Goal: Task Accomplishment & Management: Use online tool/utility

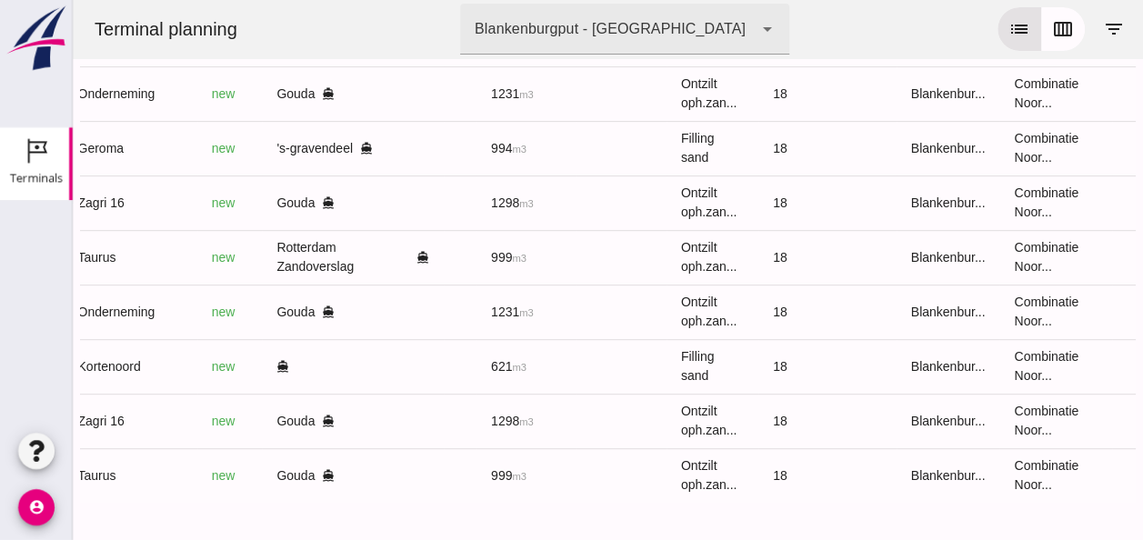
scroll to position [0, 487]
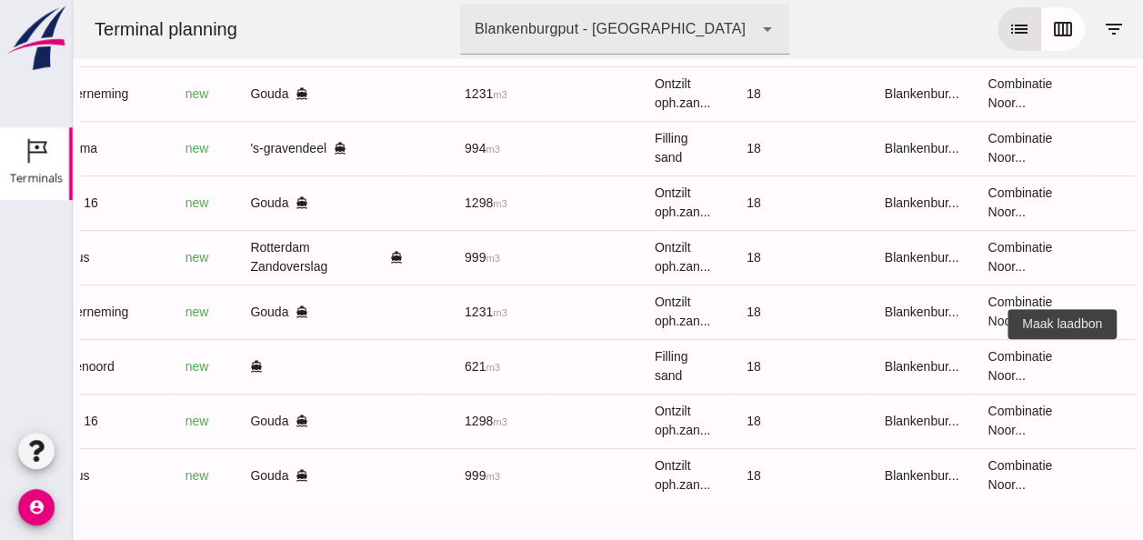
click at [1142, 358] on icon "receipt_long" at bounding box center [1151, 366] width 16 height 16
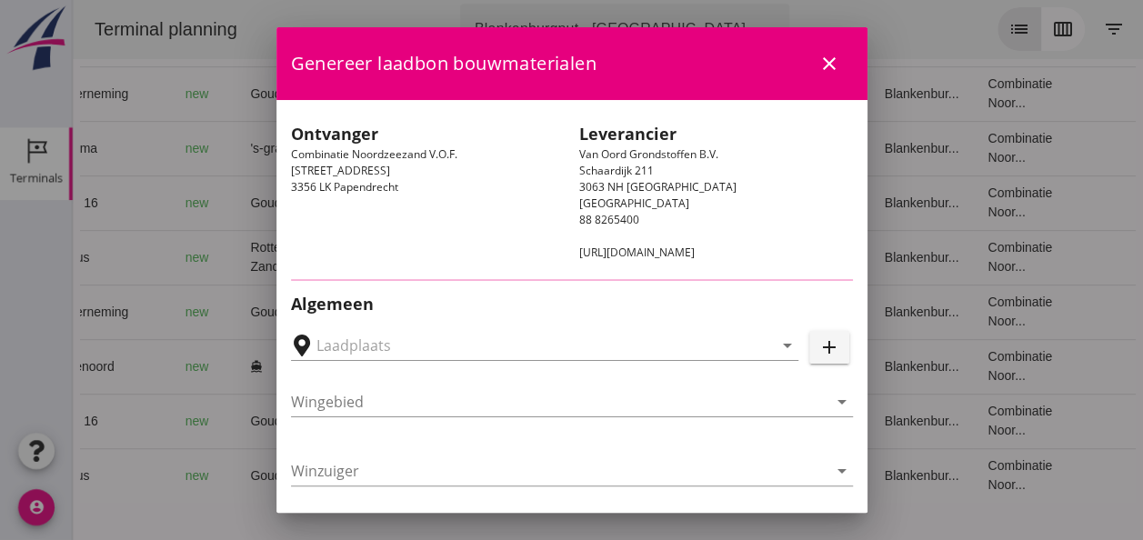
type input "Spaanse Polder, [GEOGRAPHIC_DATA], [GEOGRAPHIC_DATA], [GEOGRAPHIC_DATA]"
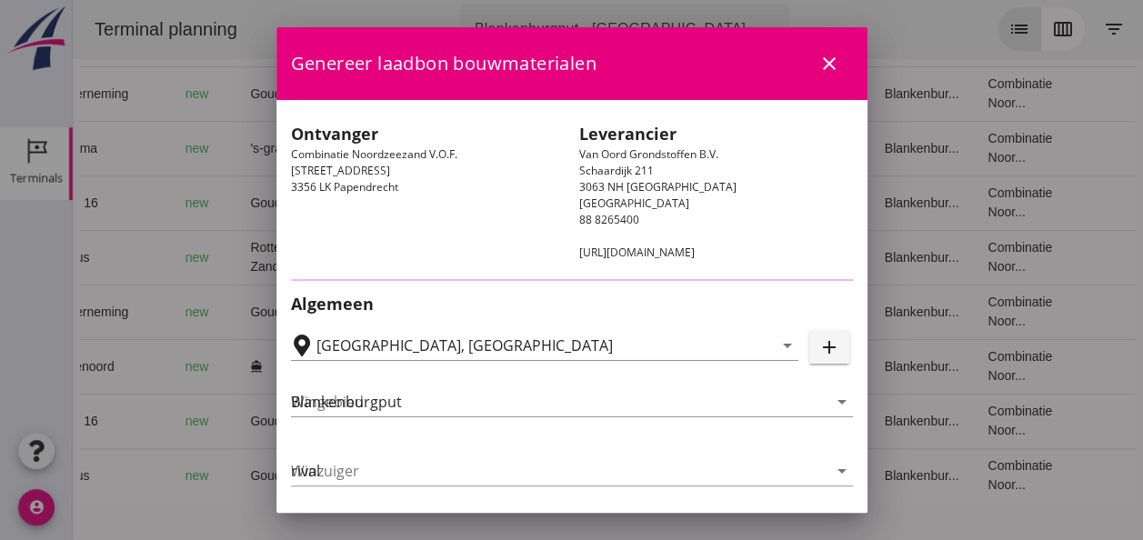
type input "Kortenoord"
type input "[PERSON_NAME]/[PERSON_NAME]"
type input "621"
type input "Ophoogzand (6120)"
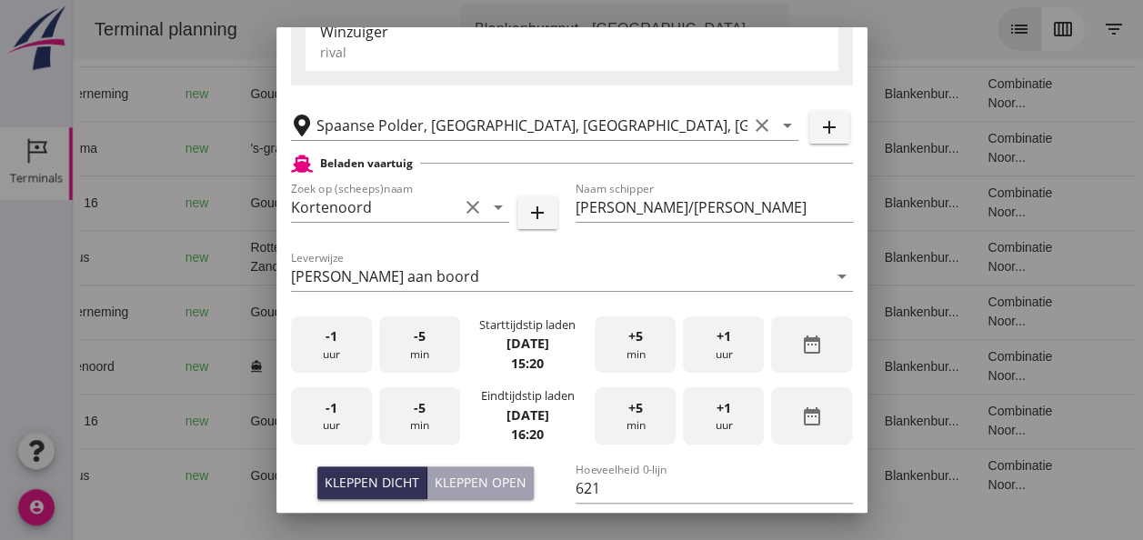
scroll to position [364, 0]
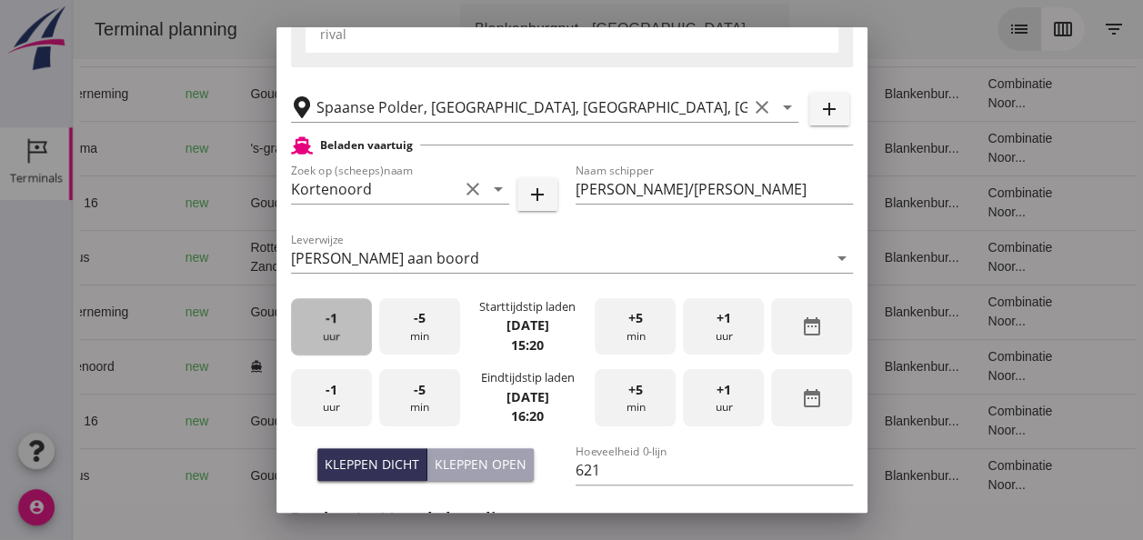
click at [321, 340] on div "-1 uur" at bounding box center [331, 326] width 81 height 57
click at [322, 341] on div "-1 uur" at bounding box center [331, 326] width 81 height 57
click at [628, 316] on span "+5" at bounding box center [635, 318] width 15 height 20
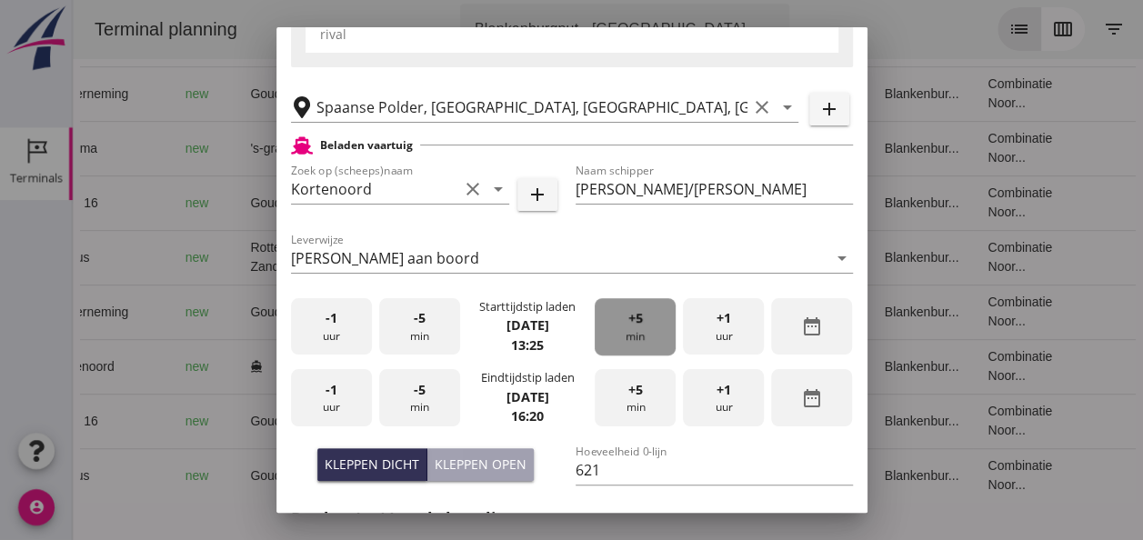
click at [628, 316] on span "+5" at bounding box center [635, 318] width 15 height 20
click at [628, 317] on span "+5" at bounding box center [635, 318] width 15 height 20
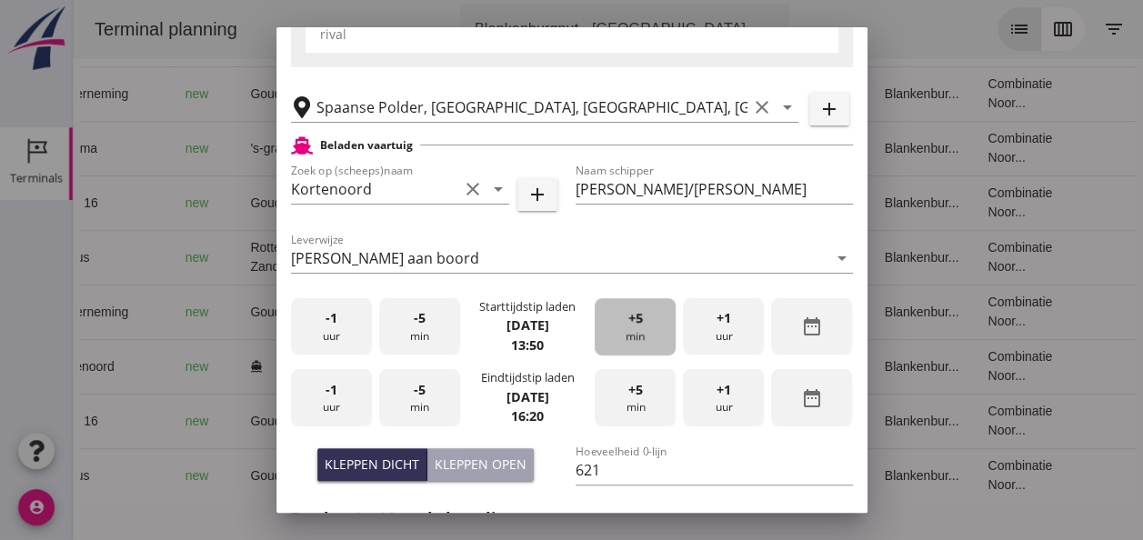
click at [628, 318] on span "+5" at bounding box center [635, 318] width 15 height 20
click at [325, 406] on div "-1 uur" at bounding box center [331, 397] width 81 height 57
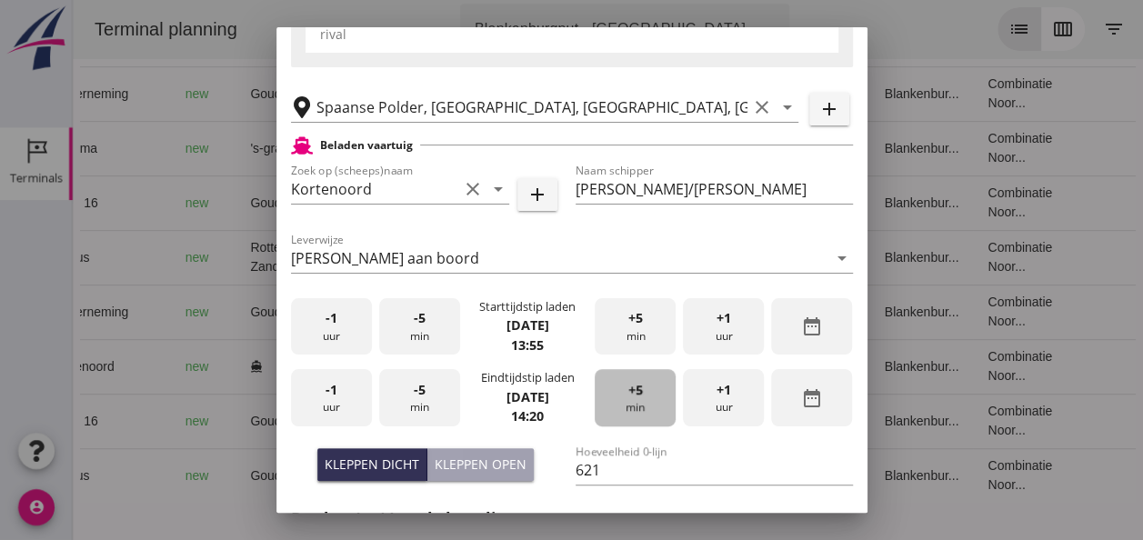
click at [615, 395] on div "+5 min" at bounding box center [635, 397] width 81 height 57
click at [613, 395] on div "+5 min" at bounding box center [635, 397] width 81 height 57
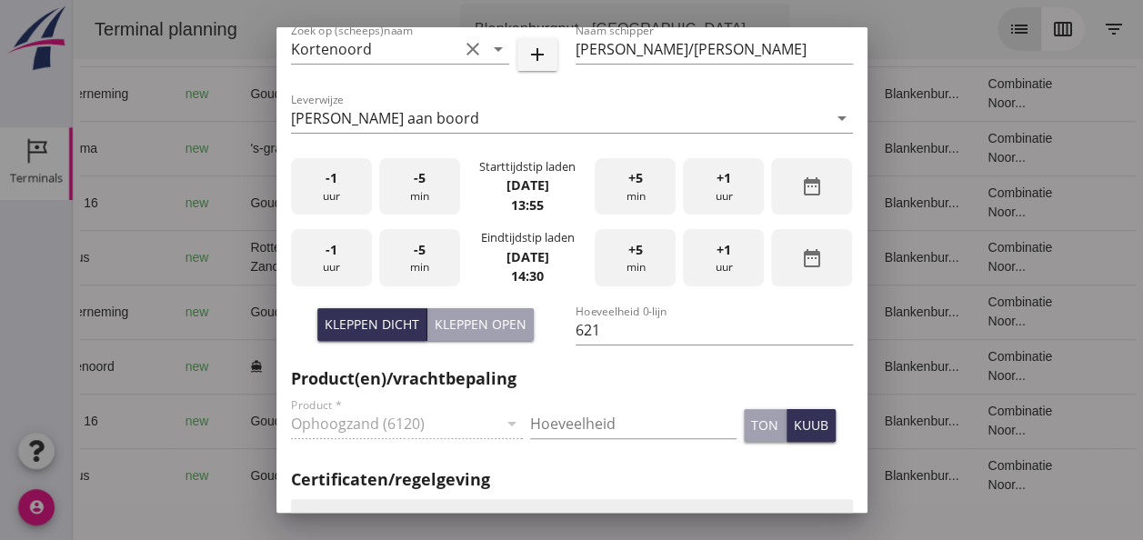
scroll to position [637, 0]
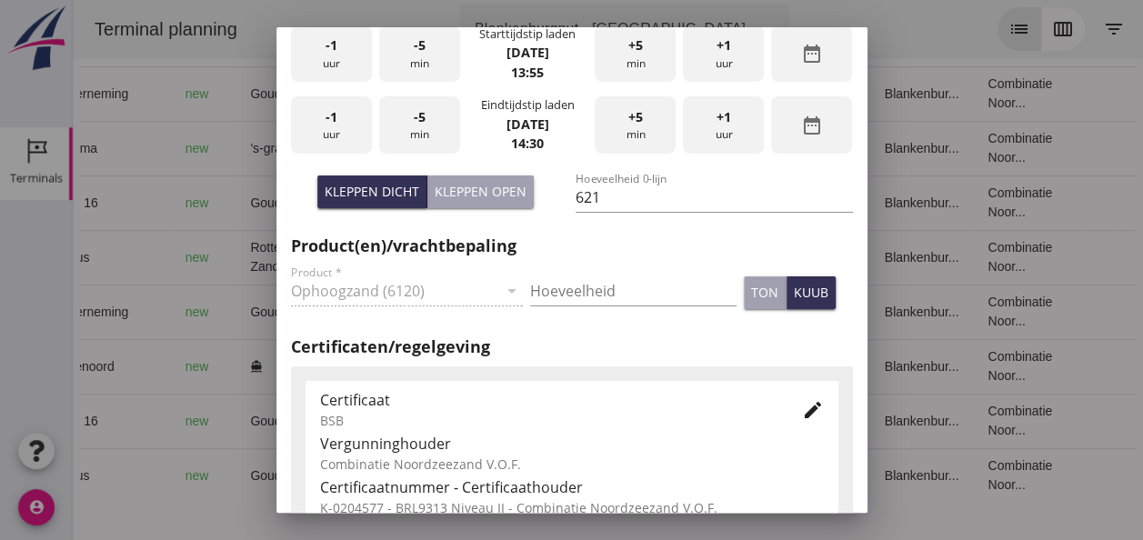
click at [447, 196] on div "Kleppen open" at bounding box center [481, 191] width 92 height 19
type input "518"
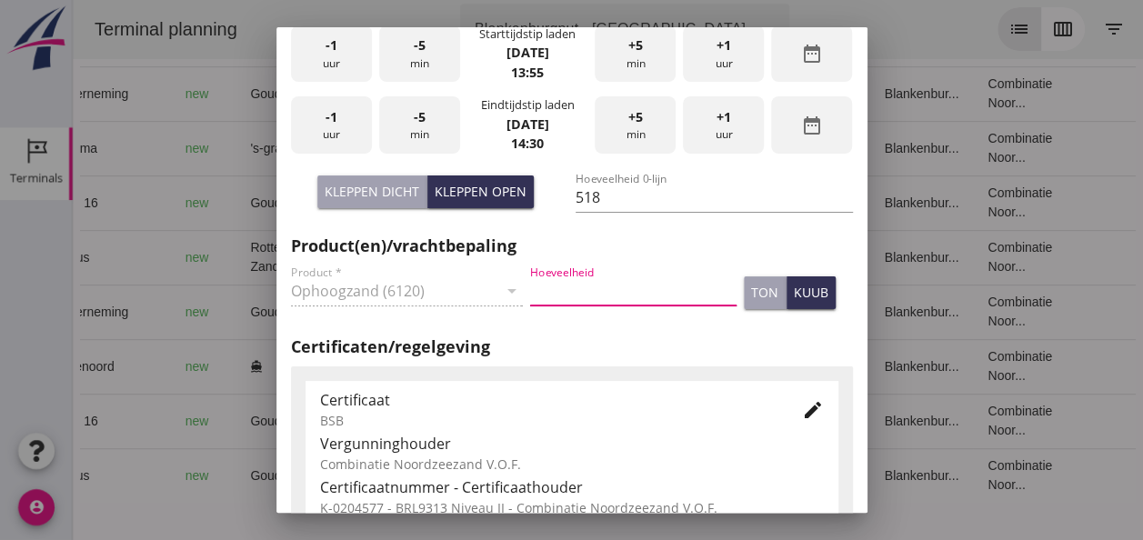
click at [600, 286] on input "Hoeveelheid" at bounding box center [633, 290] width 206 height 29
type input "518"
click at [794, 290] on div "kuub" at bounding box center [811, 292] width 35 height 19
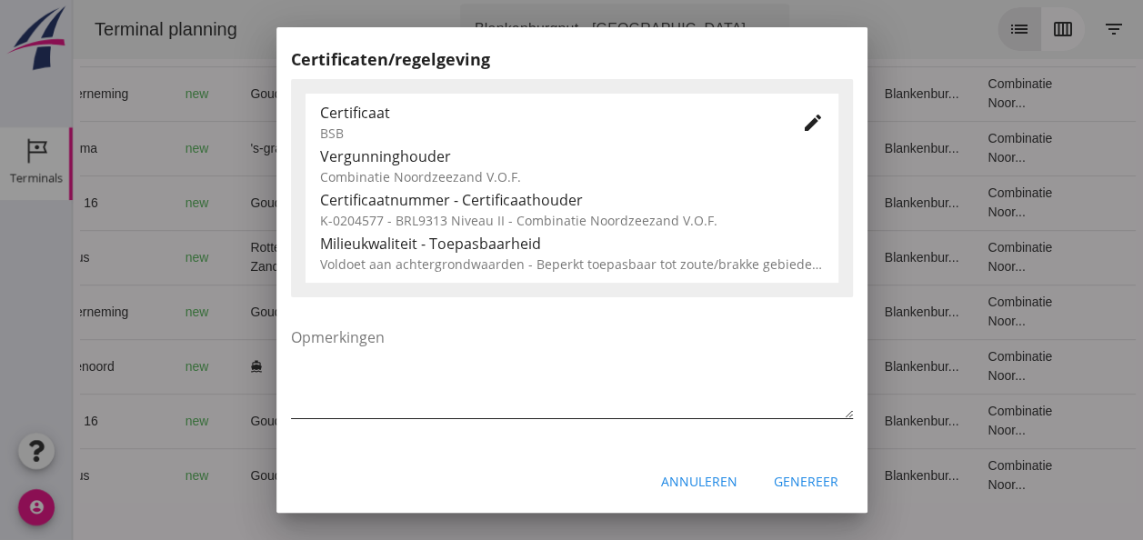
scroll to position [927, 0]
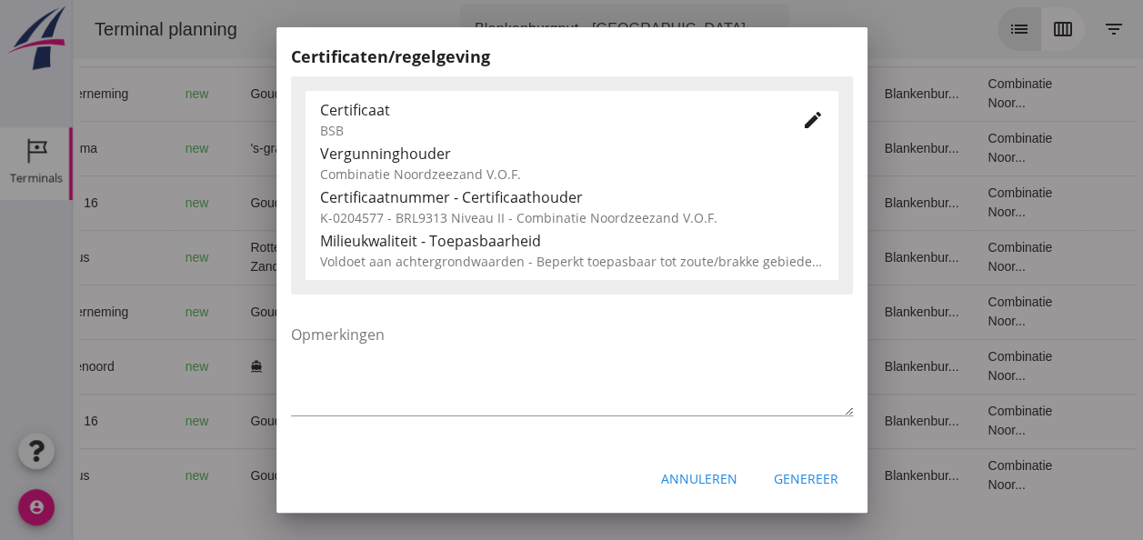
click at [791, 477] on div "Genereer" at bounding box center [806, 478] width 65 height 19
